Goal: Information Seeking & Learning: Learn about a topic

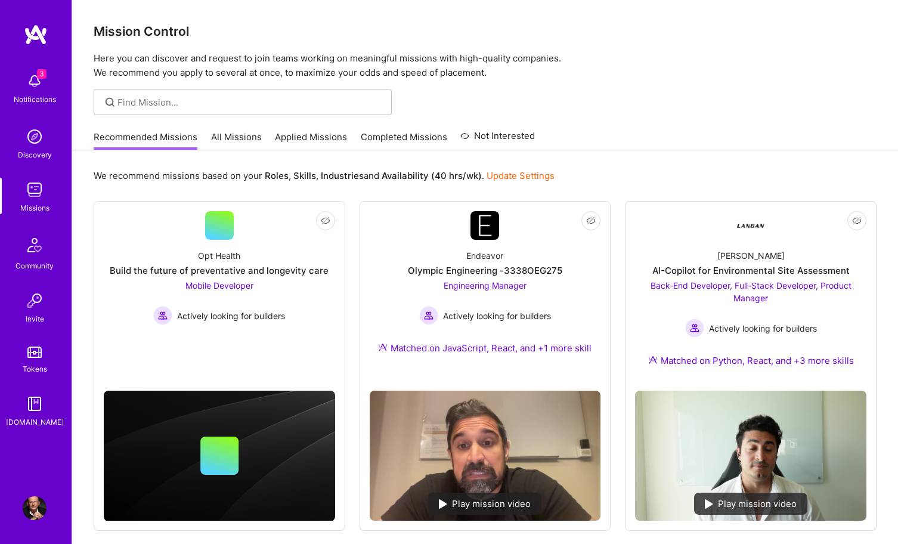
click at [229, 131] on link "All Missions" at bounding box center [236, 141] width 51 height 20
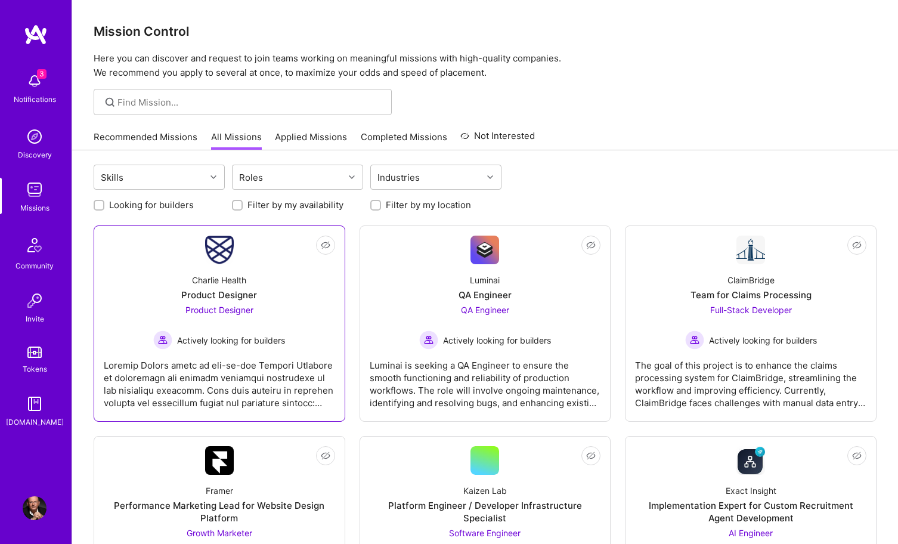
click at [232, 307] on span "Product Designer" at bounding box center [219, 310] width 68 height 10
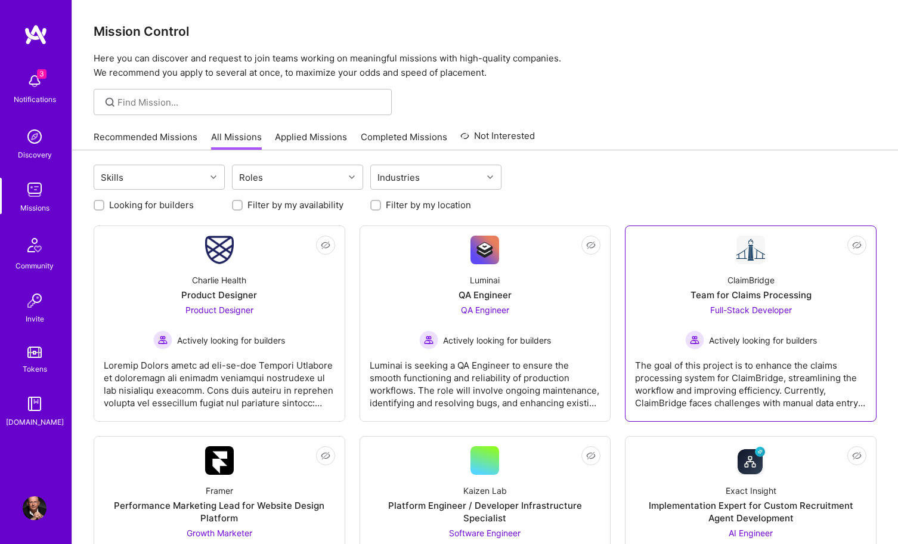
click at [734, 378] on div "The goal of this project is to enhance the claims processing system for ClaimBr…" at bounding box center [750, 379] width 231 height 60
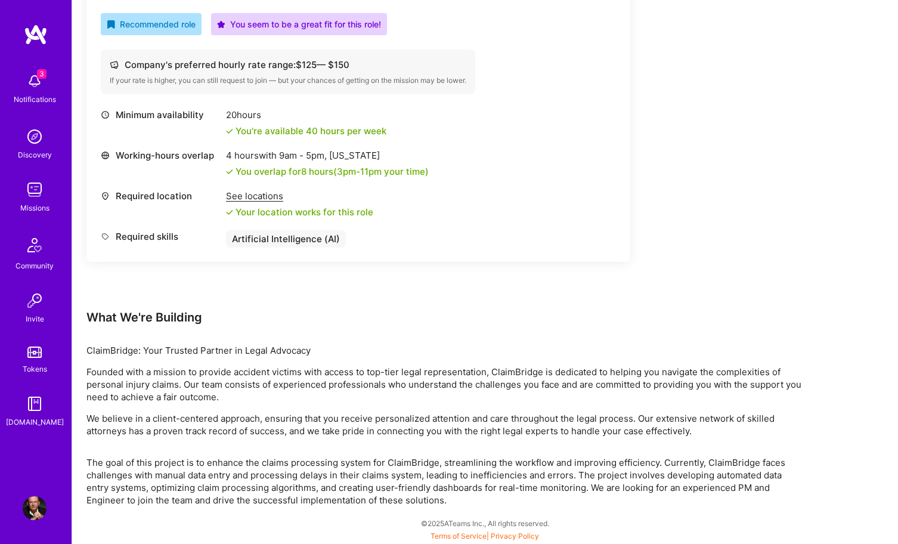
scroll to position [443, 0]
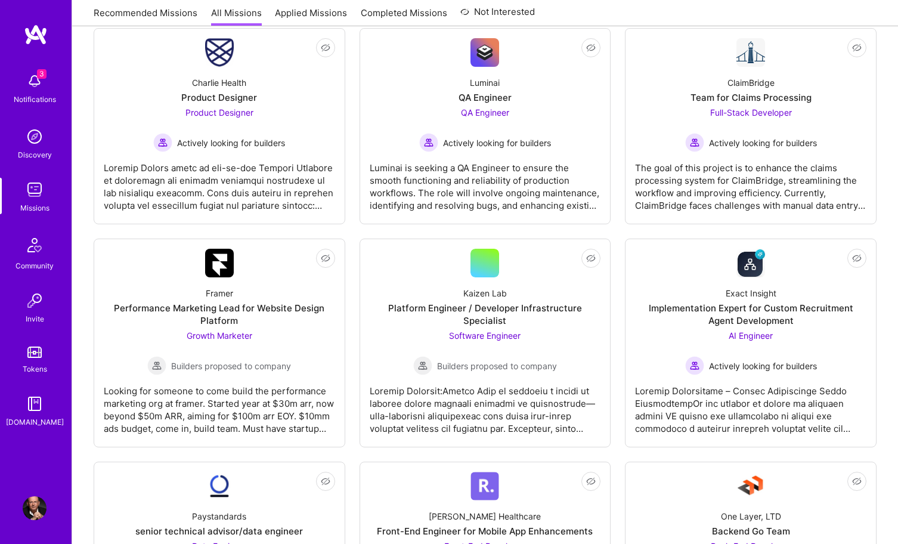
scroll to position [219, 0]
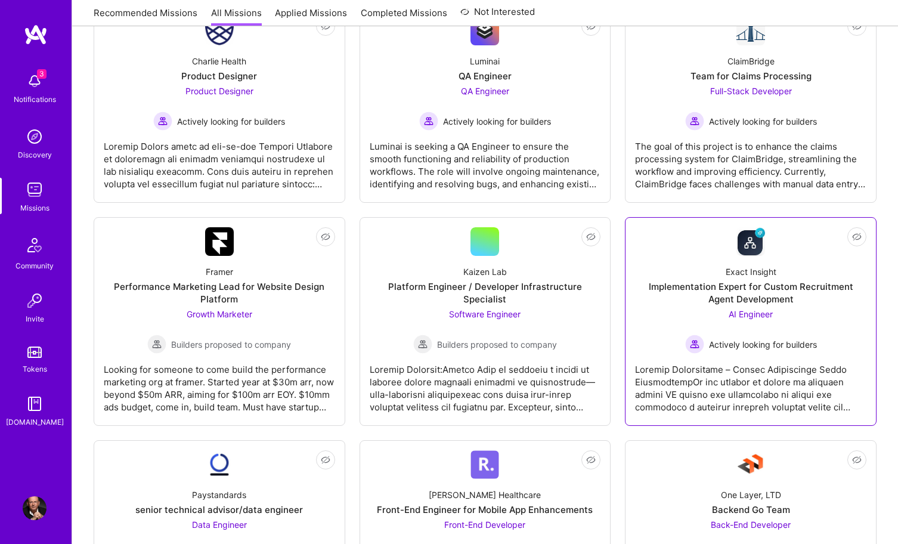
click at [759, 318] on span "AI Engineer" at bounding box center [750, 314] width 44 height 10
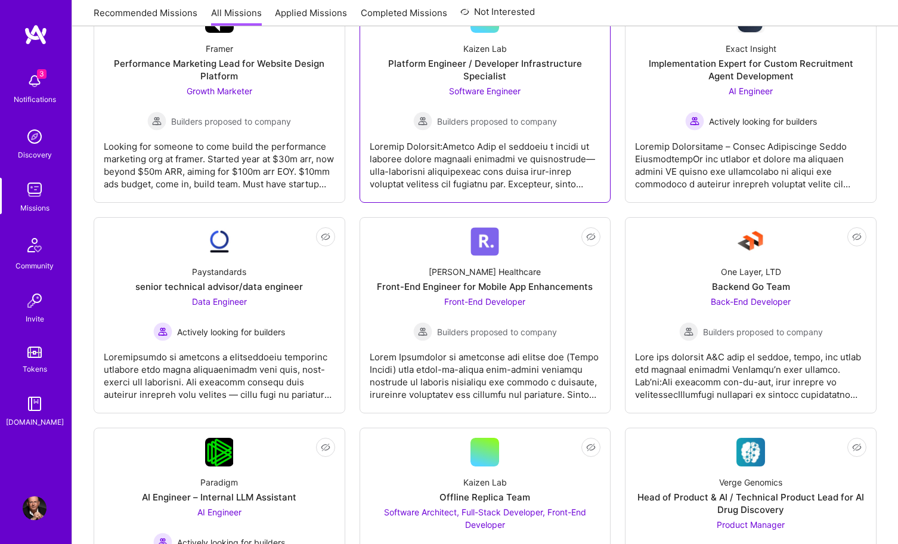
scroll to position [443, 0]
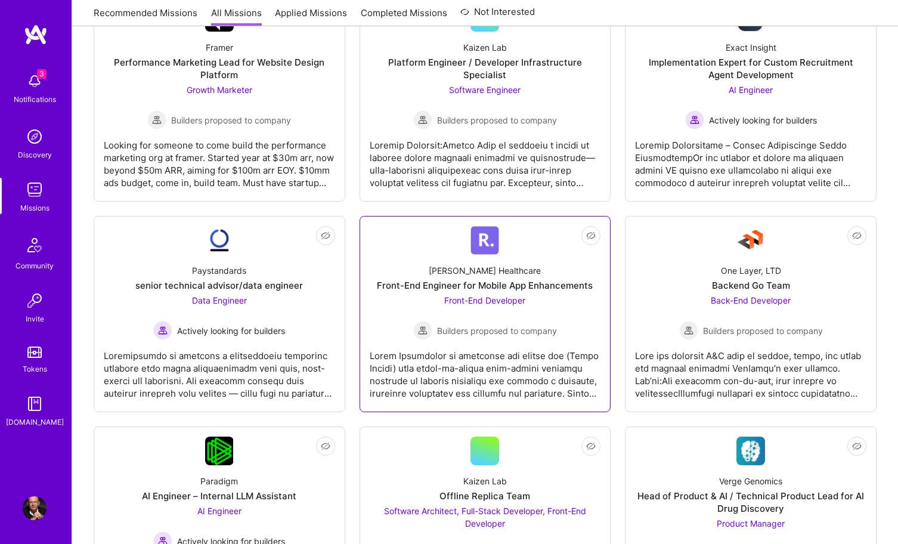
click at [499, 300] on span "Front-End Developer" at bounding box center [484, 300] width 81 height 10
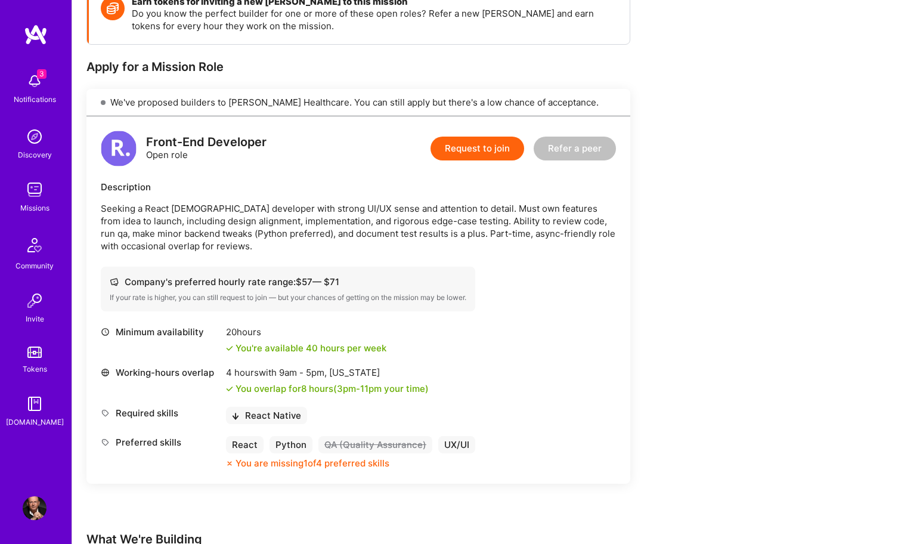
scroll to position [193, 0]
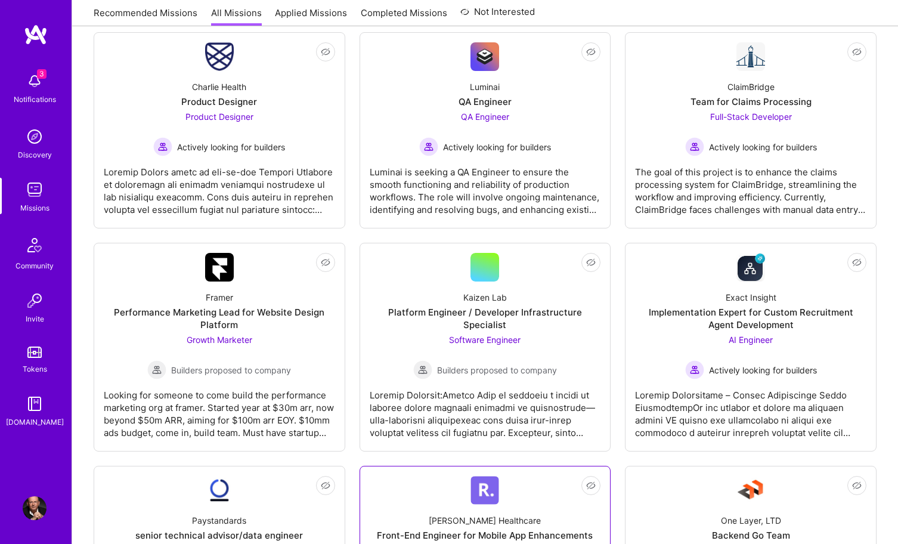
scroll to position [443, 0]
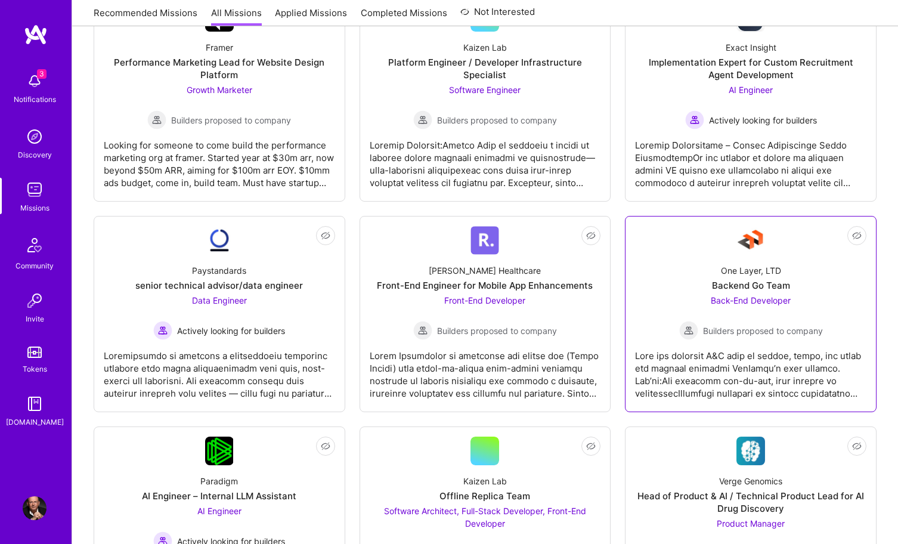
click at [758, 302] on span "Back-End Developer" at bounding box center [750, 300] width 80 height 10
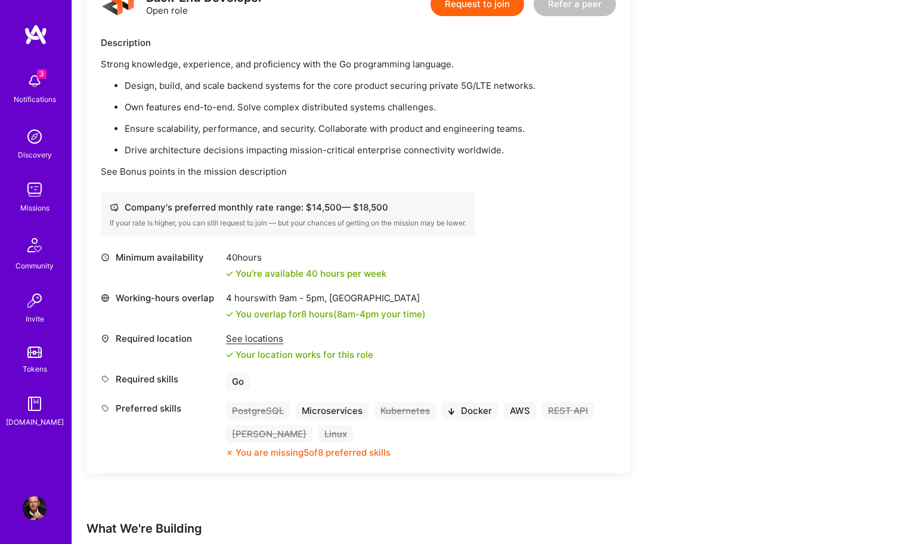
scroll to position [336, 0]
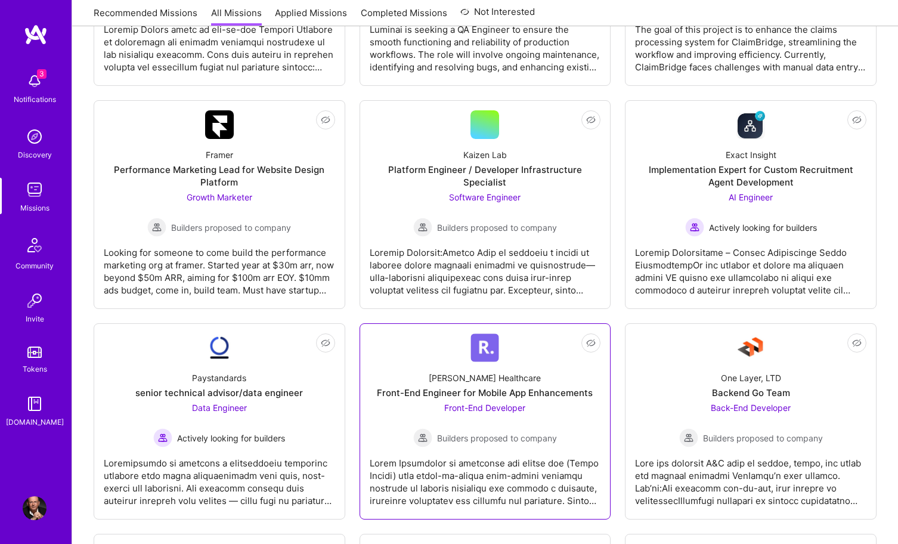
scroll to position [443, 0]
